Goal: Task Accomplishment & Management: Manage account settings

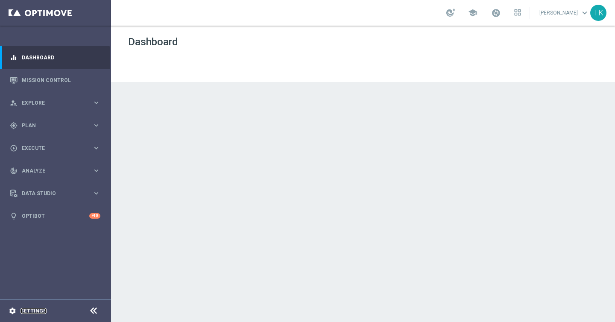
click at [31, 310] on link "Settings" at bounding box center [34, 310] width 26 height 5
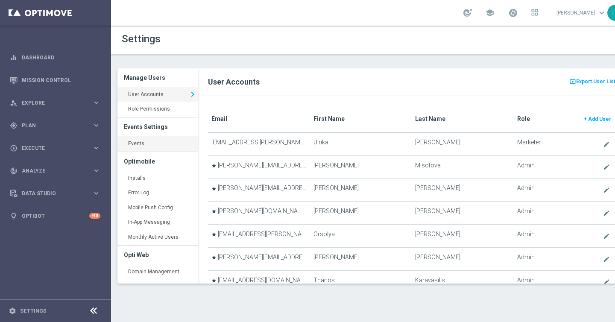
click at [147, 140] on link "Events keyboard_arrow_right" at bounding box center [157, 143] width 80 height 15
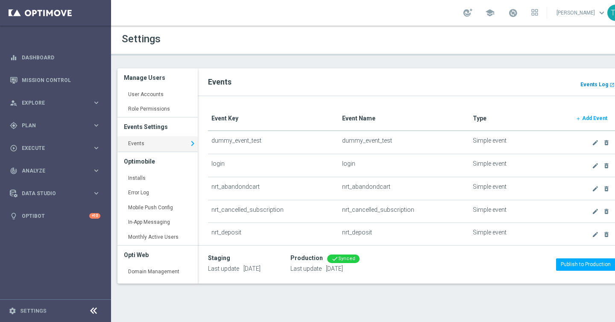
click at [597, 82] on b "Events Log" at bounding box center [595, 85] width 28 height 6
click at [97, 193] on icon "keyboard_arrow_right" at bounding box center [96, 193] width 8 height 8
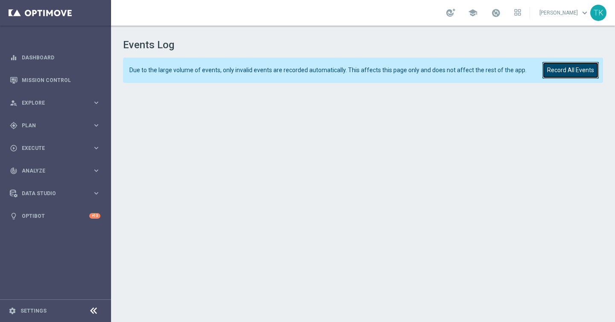
click at [572, 71] on button "Record All Events" at bounding box center [571, 70] width 56 height 17
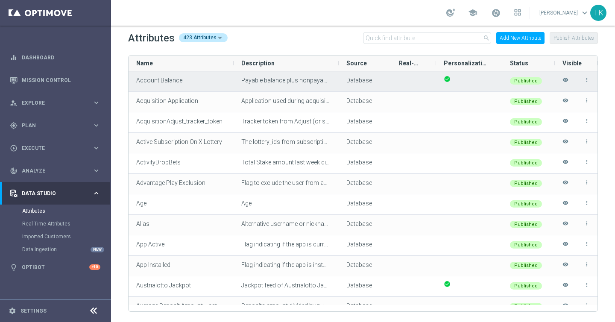
click at [587, 81] on icon "more_vert" at bounding box center [587, 80] width 6 height 6
click at [572, 77] on li "edit Edit" at bounding box center [568, 76] width 34 height 12
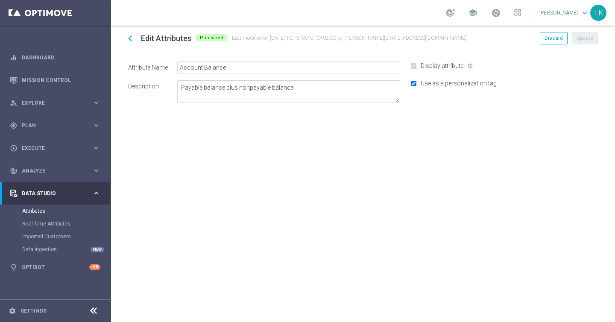
click at [129, 40] on icon "chevron_left" at bounding box center [130, 38] width 13 height 13
